Goal: Information Seeking & Learning: Learn about a topic

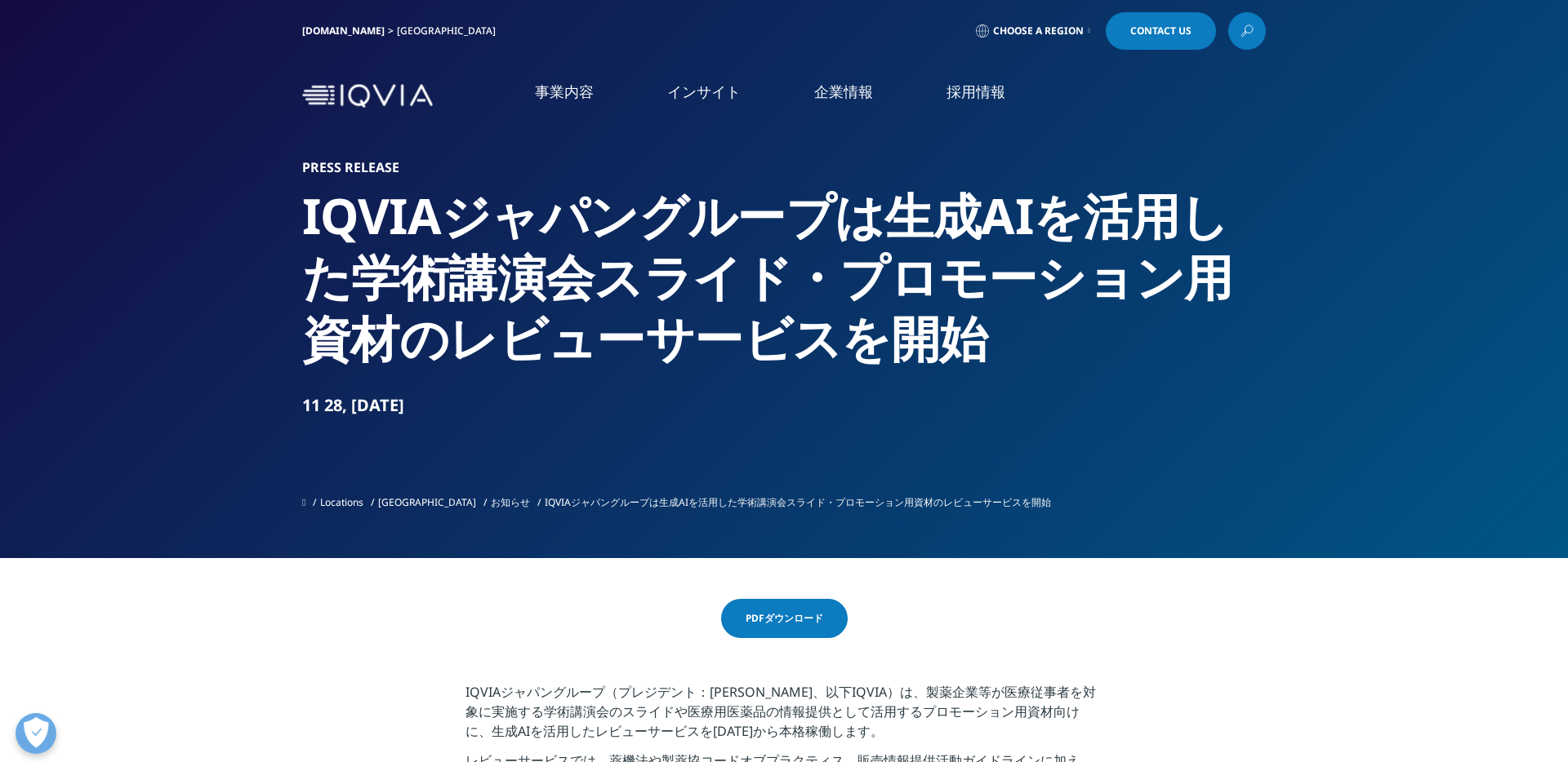
click at [368, 310] on h2 "IQVIAジャパングループは生成AIを活用した学術講演会スライド・プロモーション用資材のレビューサービスを開始" at bounding box center [784, 277] width 964 height 183
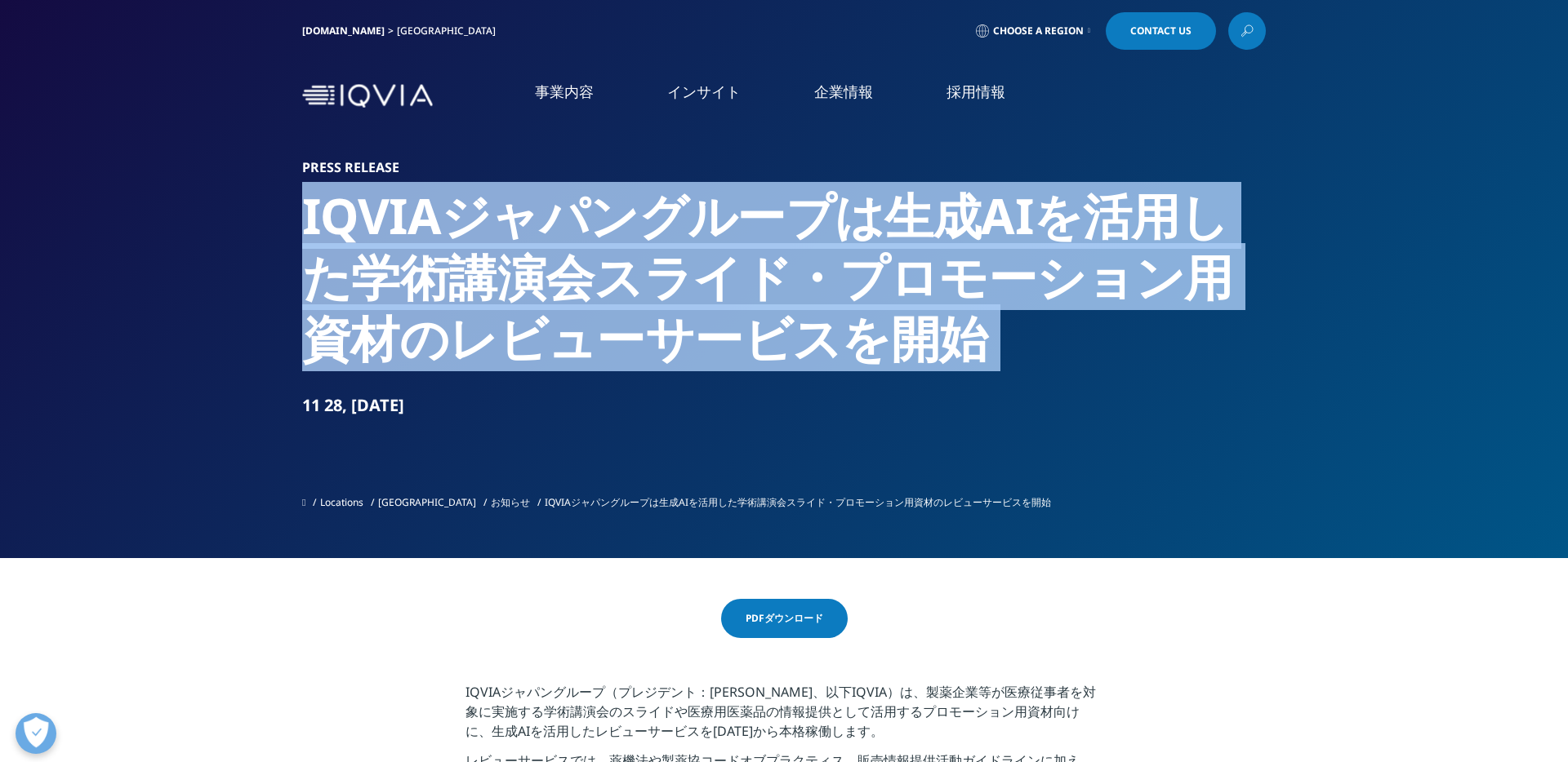
click at [368, 310] on h2 "IQVIAジャパングループは生成AIを活用した学術講演会スライド・プロモーション用資材のレビューサービスを開始" at bounding box center [784, 277] width 964 height 183
click at [362, 261] on h2 "IQVIAジャパングループは生成AIを活用した学術講演会スライド・プロモーション用資材のレビューサービスを開始" at bounding box center [784, 277] width 964 height 183
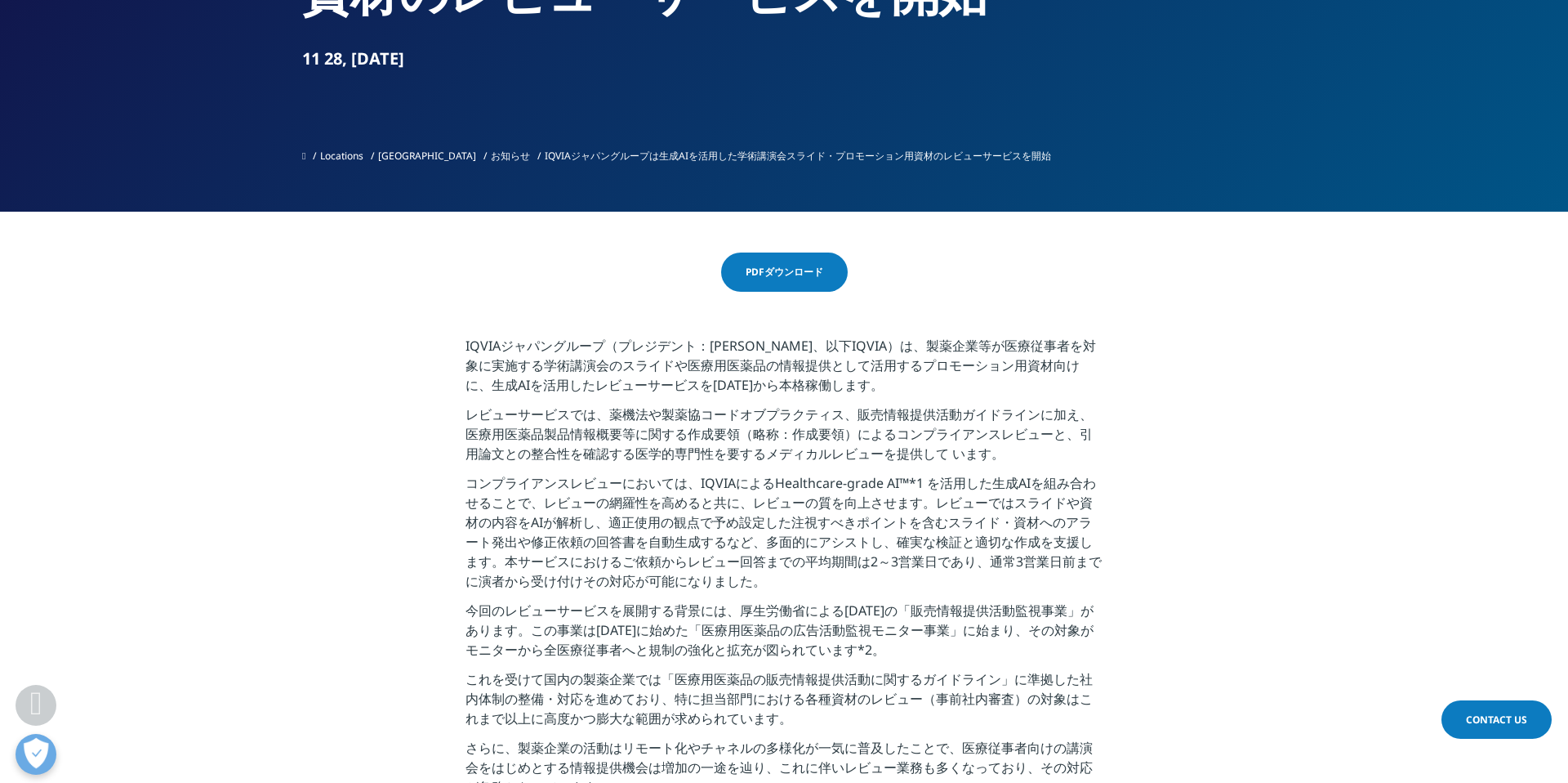
scroll to position [422, 0]
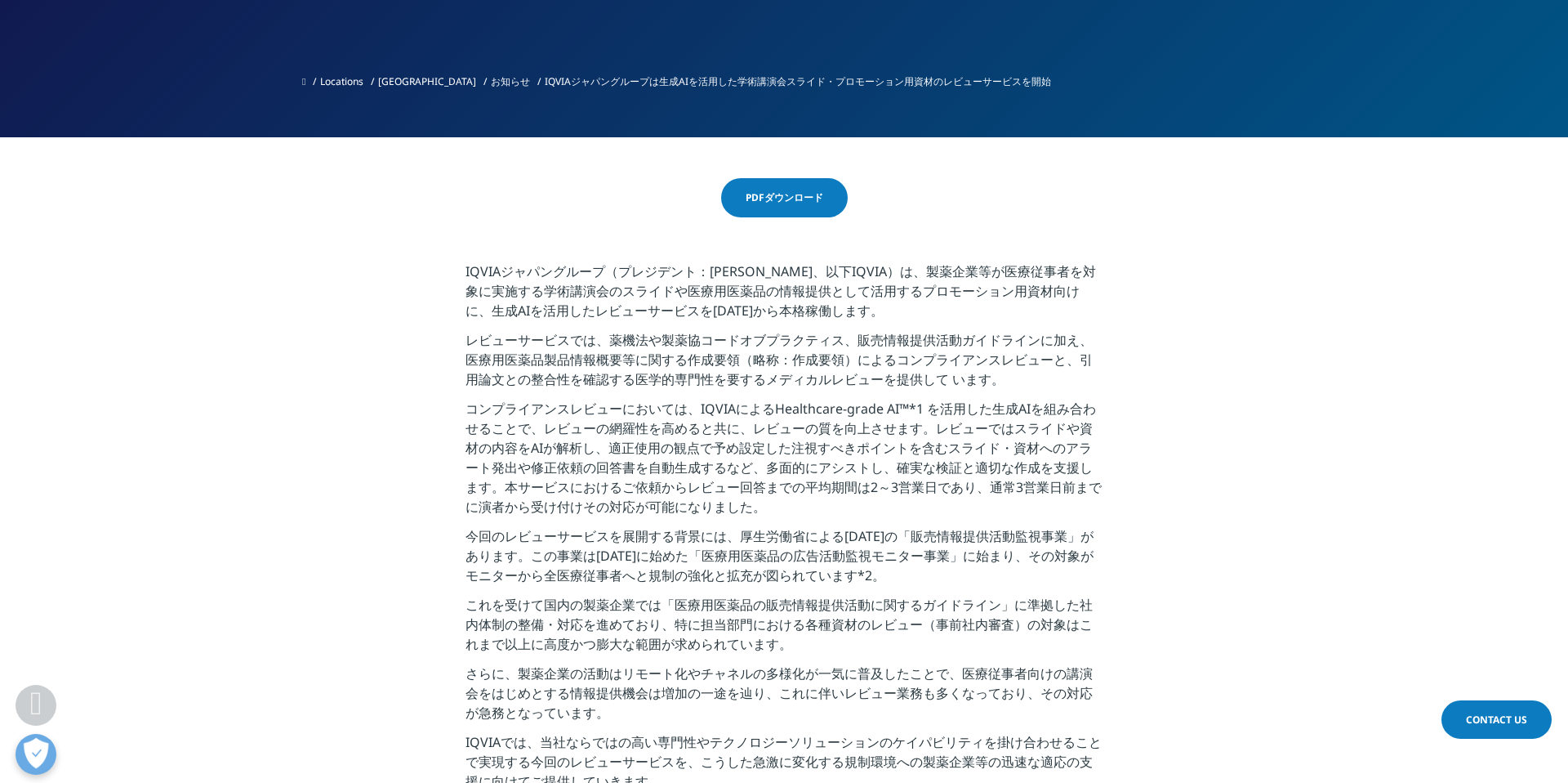
click at [470, 286] on p "IQVIAジャパングループ（プレジデント：[PERSON_NAME]、以下IQVIA）は、製薬企業等が医療従事者を対象に実施する学術講演会のスライドや医療用医…" at bounding box center [784, 295] width 638 height 69
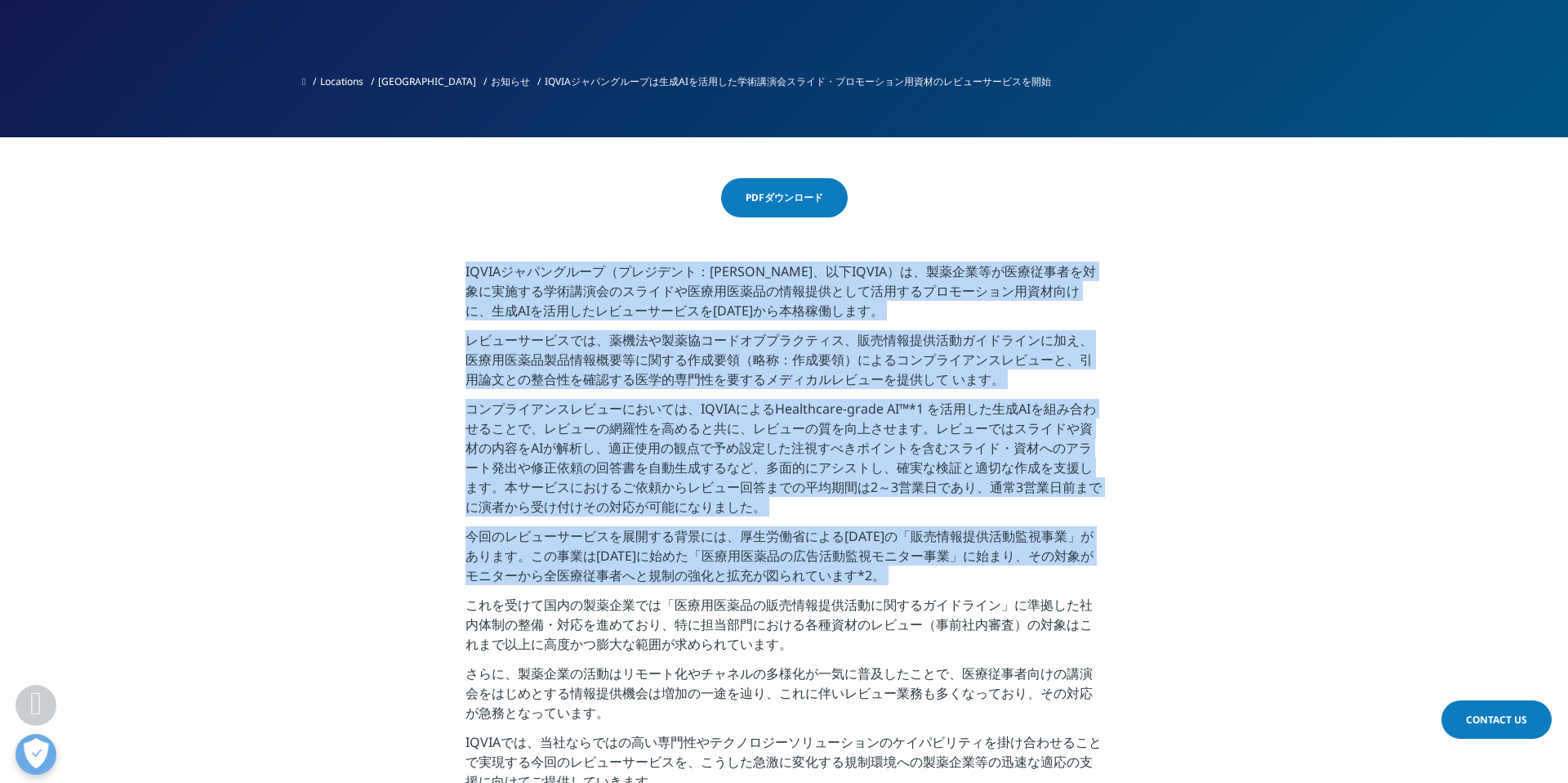
drag, startPoint x: 470, startPoint y: 286, endPoint x: 684, endPoint y: 533, distance: 326.8
click at [697, 542] on p "今回のレビューサービスを展開する背景には、厚生労働省による[DATE]の「販売情報提供活動監視事業」があります。この事業は[DATE]に始めた「医療用医薬品の…" at bounding box center [784, 561] width 638 height 69
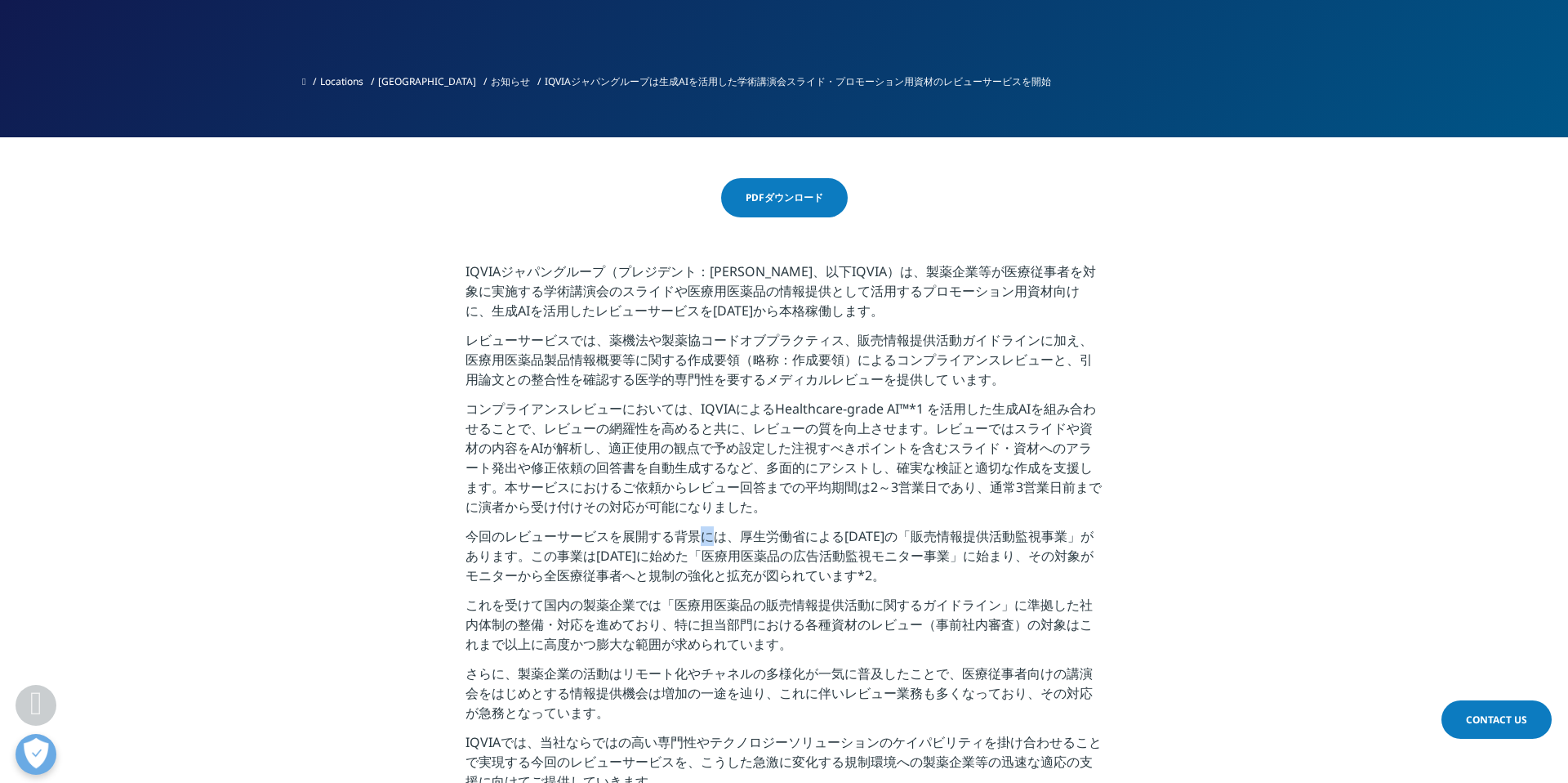
click at [697, 542] on p "今回のレビューサービスを展開する背景には、厚生労働省による[DATE]の「販売情報提供活動監視事業」があります。この事業は[DATE]に始めた「医療用医薬品の…" at bounding box center [784, 561] width 638 height 69
click at [696, 540] on p "今回のレビューサービスを展開する背景には、厚生労働省による[DATE]の「販売情報提供活動監視事業」があります。この事業は[DATE]に始めた「医療用医薬品の…" at bounding box center [784, 561] width 638 height 69
